Goal: Transaction & Acquisition: Purchase product/service

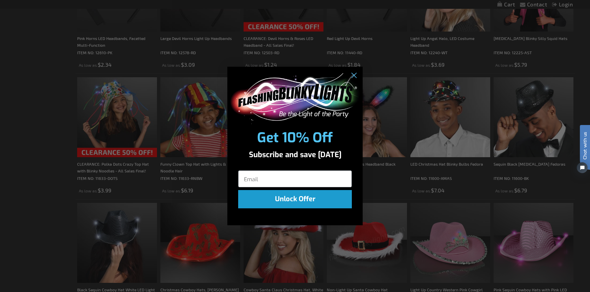
scroll to position [451, 0]
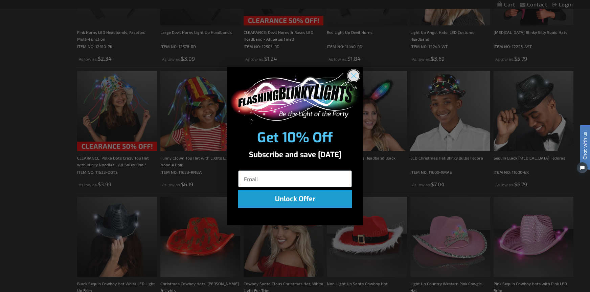
click at [352, 77] on icon "Close dialog" at bounding box center [354, 75] width 5 height 5
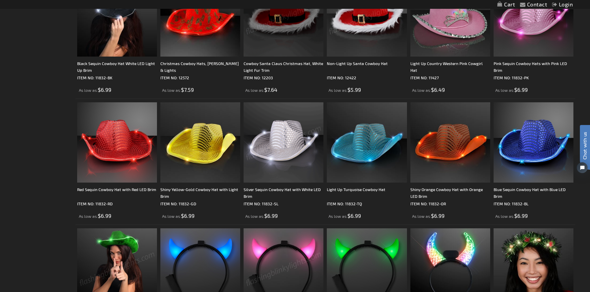
scroll to position [677, 0]
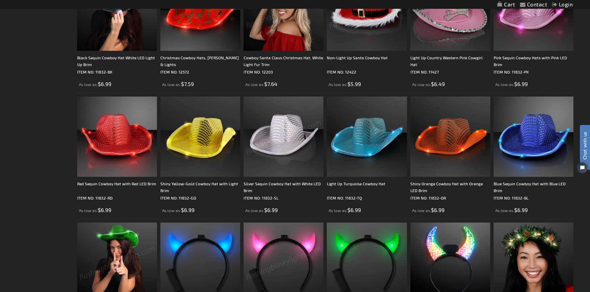
click at [275, 150] on img at bounding box center [284, 136] width 80 height 80
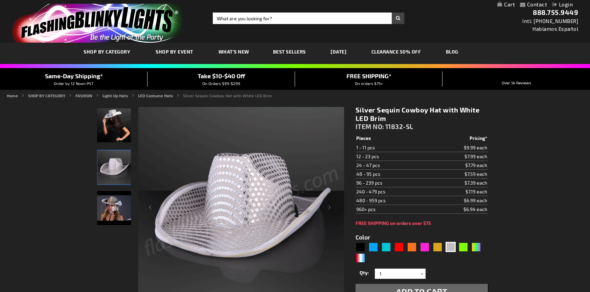
click at [493, 179] on div "Silver Sequin Cowboy Hat with White LED Brim ITEM NO: 11832-SL $6.99 Pieces Pri…" at bounding box center [422, 249] width 143 height 297
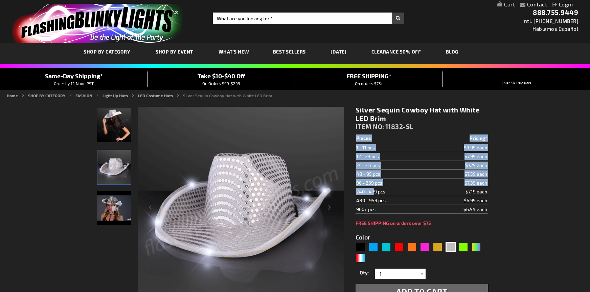
click at [493, 180] on div "Silver Sequin Cowboy Hat with White LED Brim ITEM NO: 11832-SL $6.99 Pieces Pri…" at bounding box center [422, 249] width 143 height 297
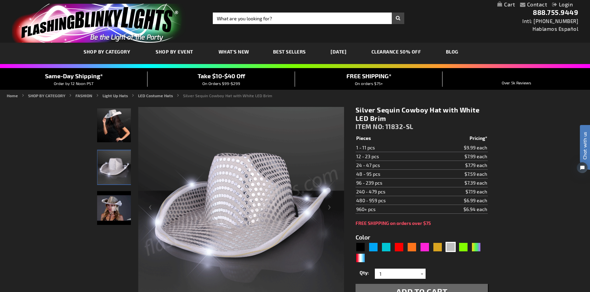
drag, startPoint x: 487, startPoint y: 182, endPoint x: 350, endPoint y: 186, distance: 137.1
click at [351, 186] on div "Silver Sequin Cowboy Hat with White LED Brim ITEM NO: 11832-SL $6.99 Pieces Pri…" at bounding box center [422, 249] width 143 height 297
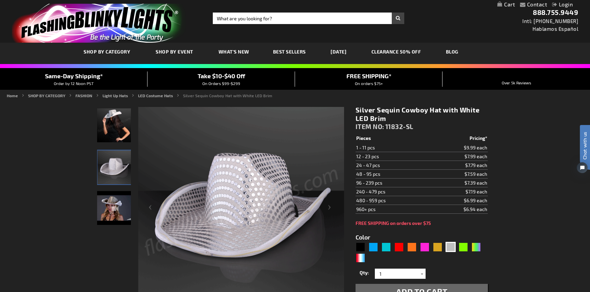
click at [366, 178] on td "96 - 239 pcs" at bounding box center [392, 182] width 73 height 9
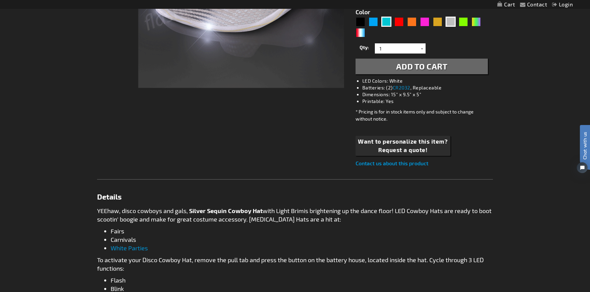
scroll to position [226, 0]
